Goal: Task Accomplishment & Management: Use online tool/utility

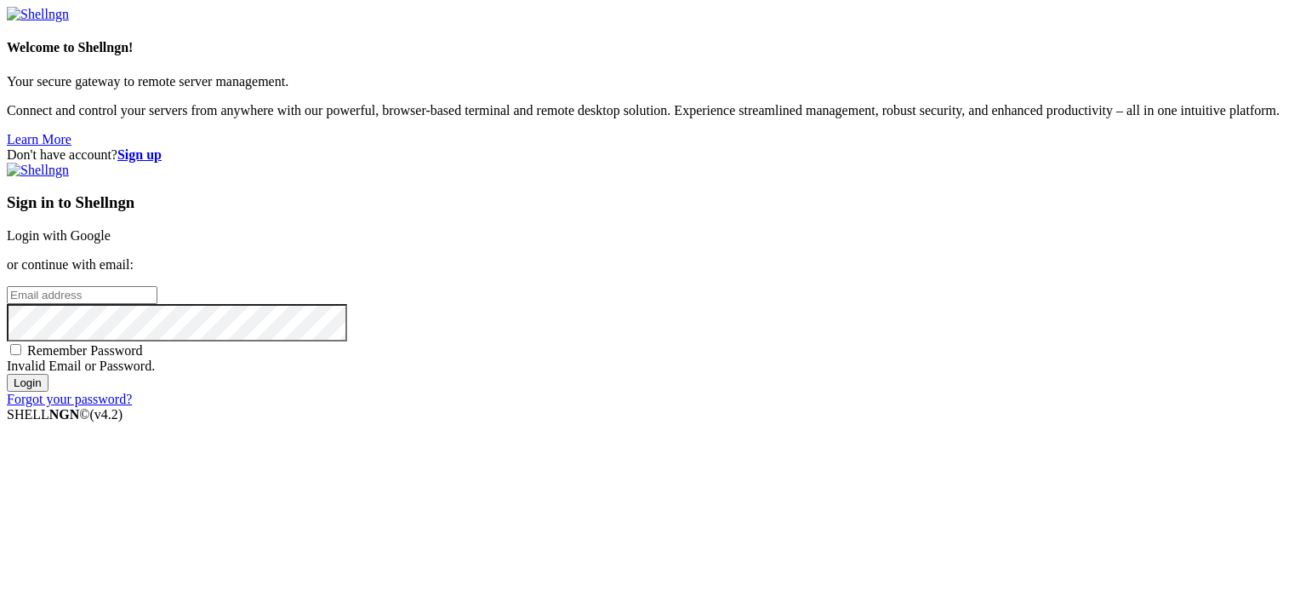
click at [111, 228] on link "Login with Google" at bounding box center [59, 235] width 104 height 14
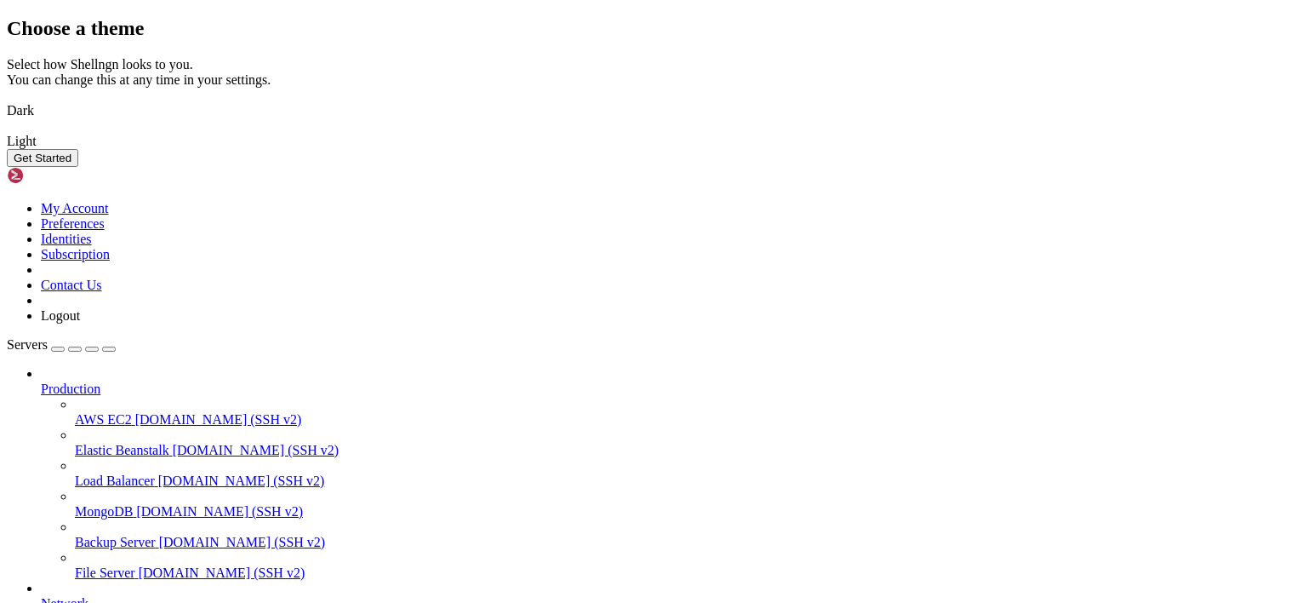
click at [7, 100] on img at bounding box center [7, 100] width 0 height 0
click at [78, 167] on button "Get Started" at bounding box center [42, 158] width 71 height 18
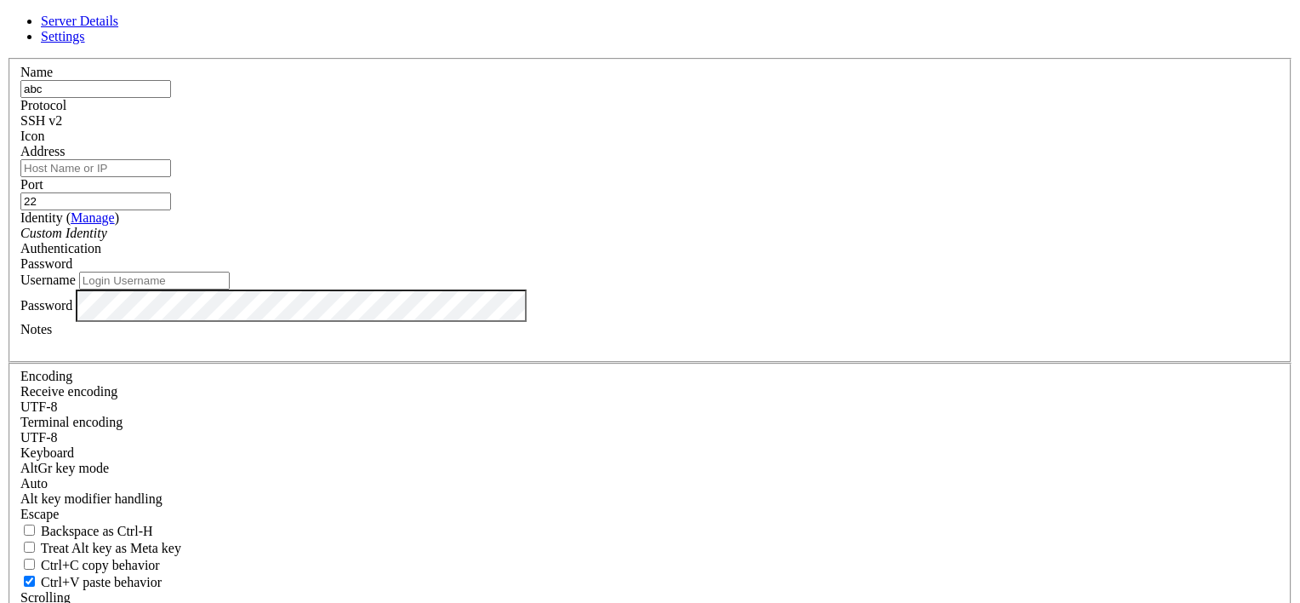
type input "abc"
click at [171, 177] on input "Address" at bounding box center [95, 168] width 151 height 18
type input "84."
click at [337, 127] on div "Server Details Settings Name abc Protocol SSH v2 Icon" at bounding box center [650, 365] width 1287 height 703
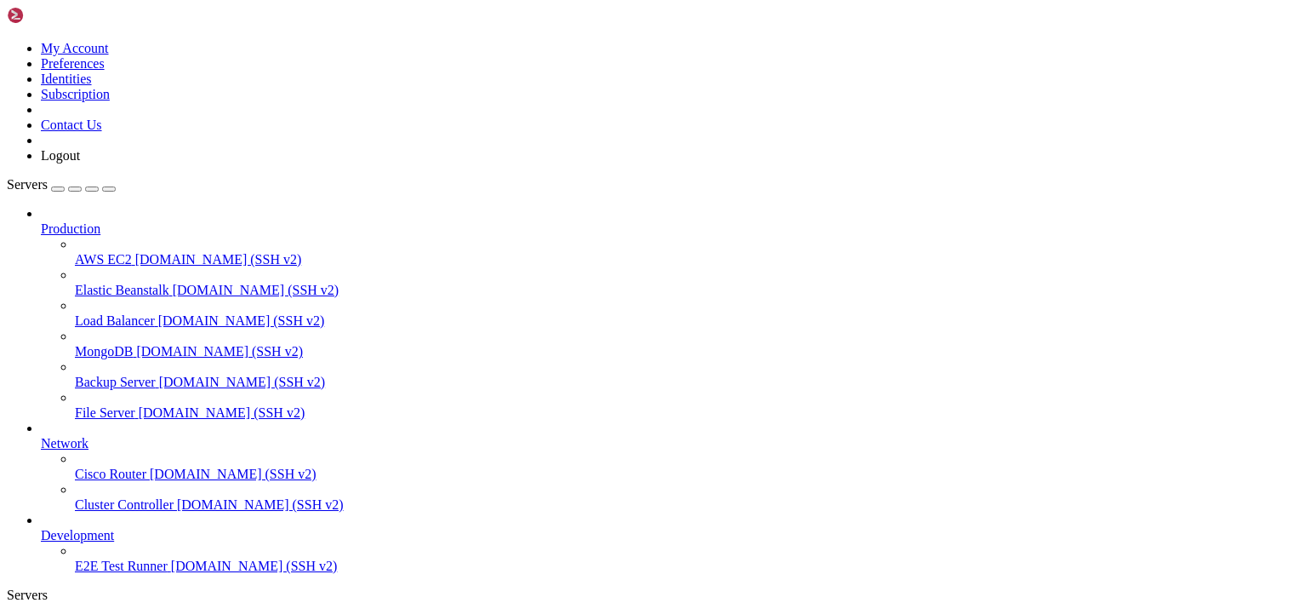
click at [7, 41] on icon at bounding box center [7, 41] width 0 height 0
click at [80, 163] on link "Logout" at bounding box center [60, 155] width 39 height 14
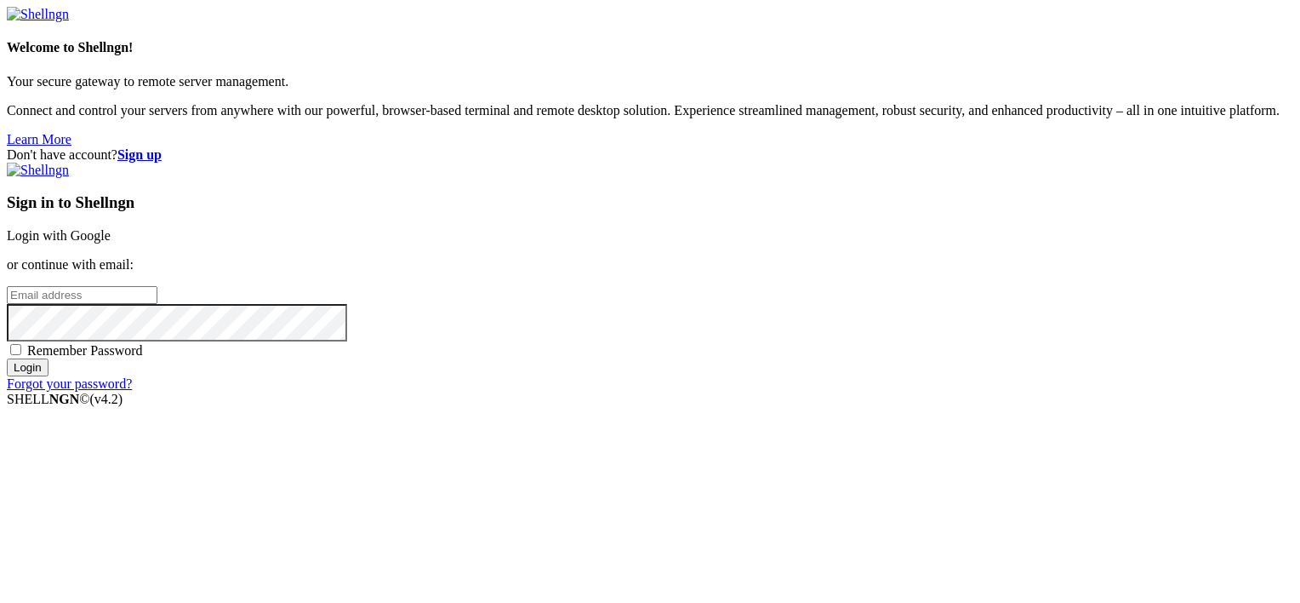
click at [111, 228] on link "Login with Google" at bounding box center [59, 235] width 104 height 14
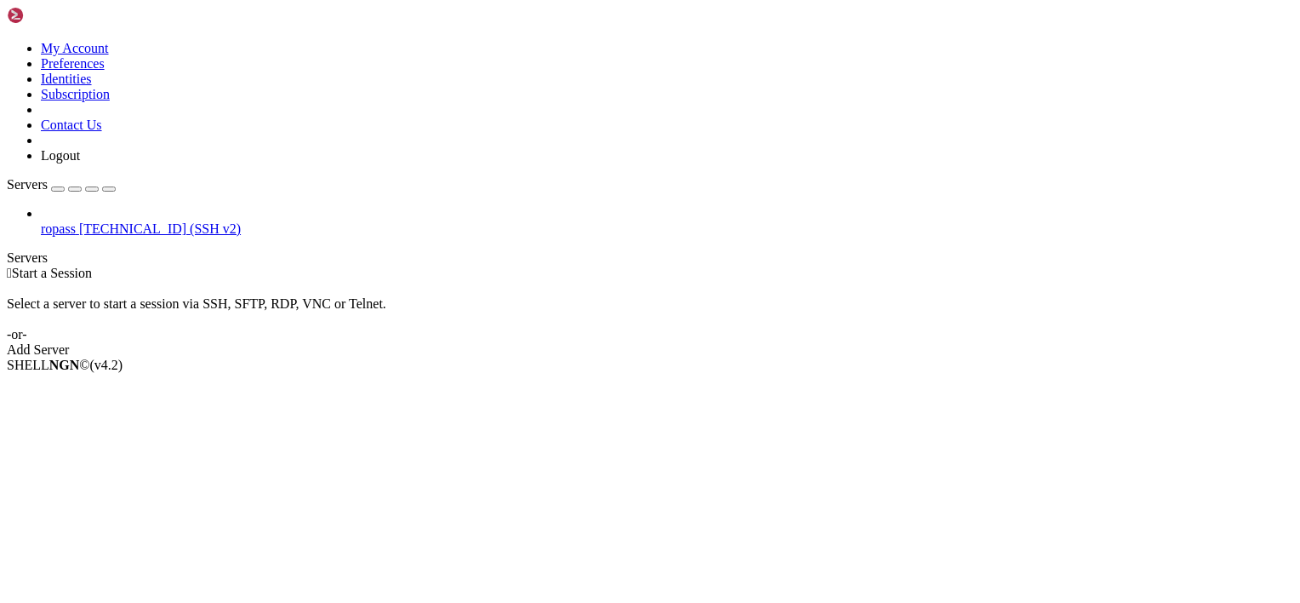
click at [69, 221] on span "ropass" at bounding box center [58, 228] width 35 height 14
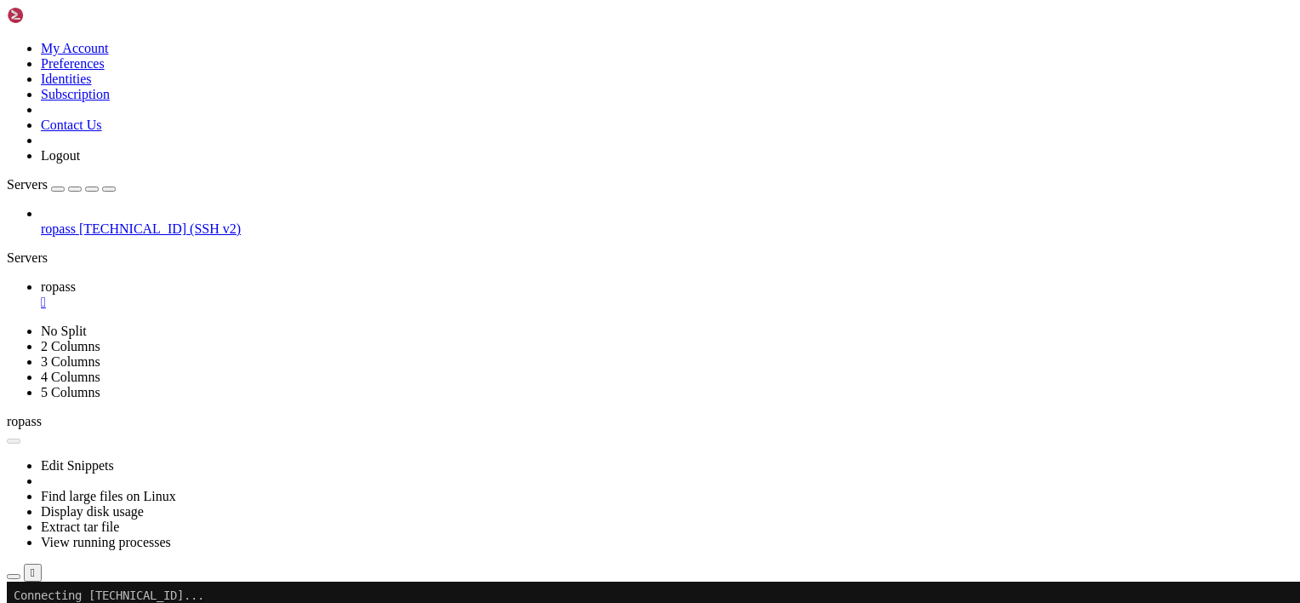
click at [7, 323] on link at bounding box center [7, 323] width 0 height 0
click at [100, 339] on link "2 Columns" at bounding box center [71, 346] width 60 height 14
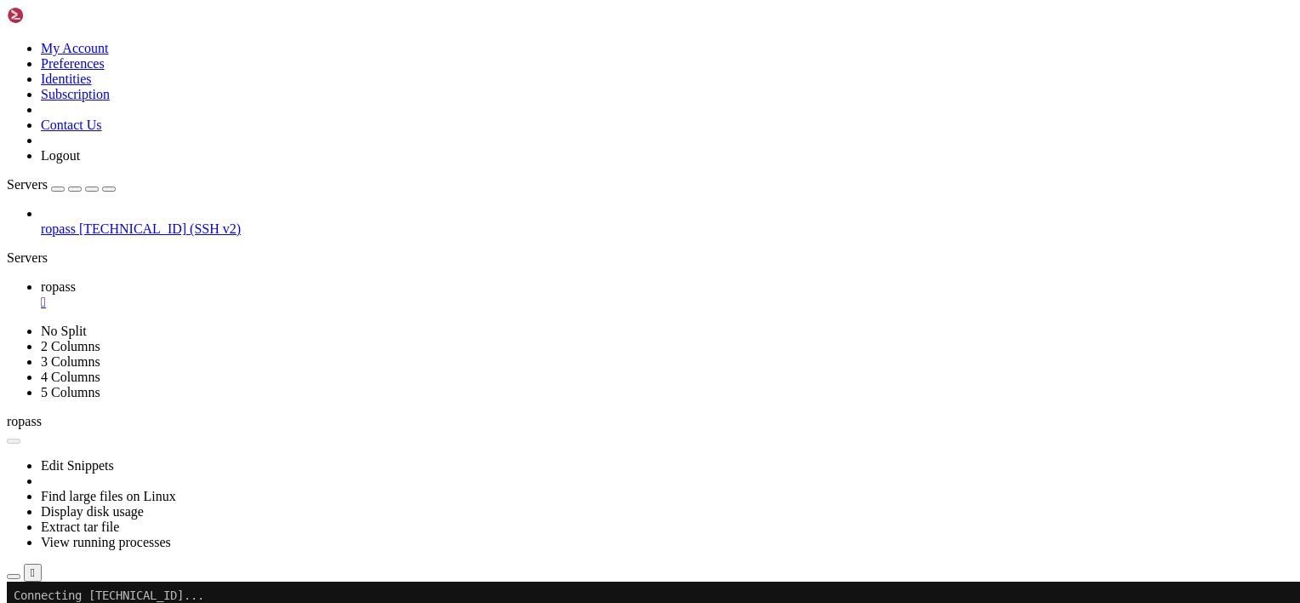
click at [7, 323] on icon at bounding box center [7, 323] width 0 height 0
click at [87, 323] on link "No Split" at bounding box center [64, 330] width 46 height 14
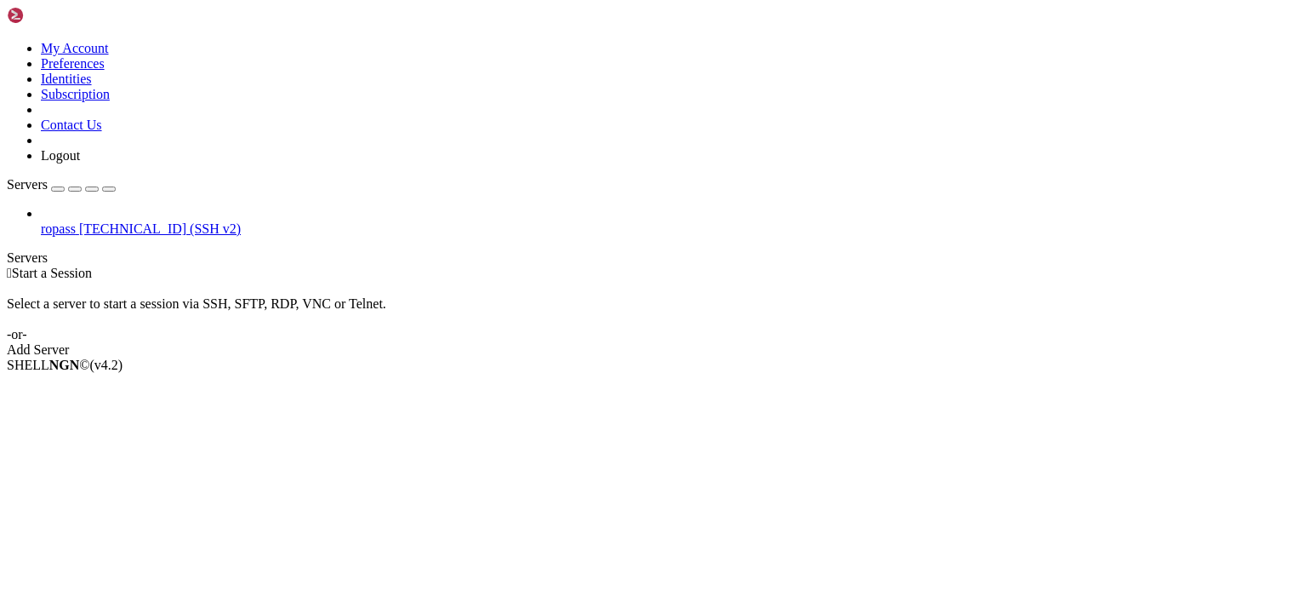
click at [71, 221] on span "ropass" at bounding box center [58, 228] width 35 height 14
click at [101, 402] on span "Open SFTP" at bounding box center [73, 409] width 64 height 14
